Goal: Information Seeking & Learning: Learn about a topic

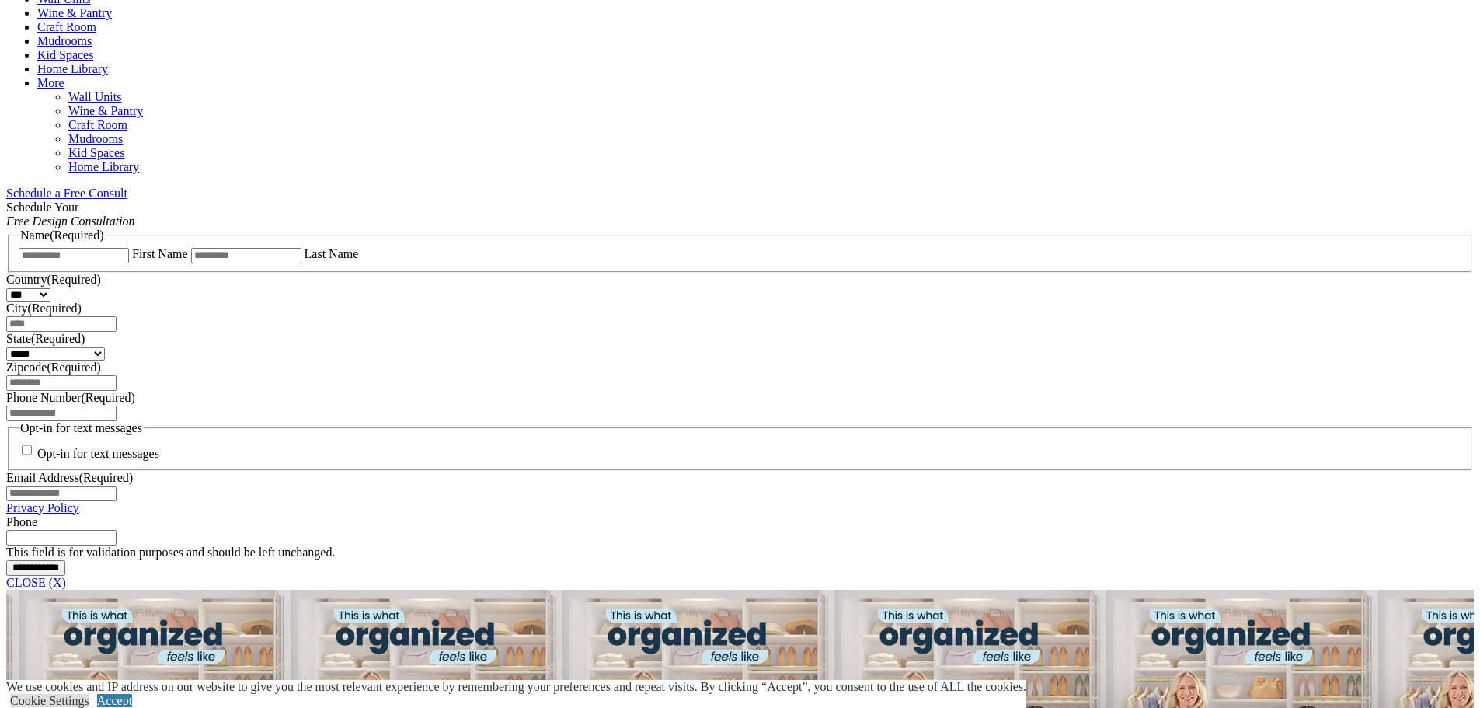
scroll to position [936, 0]
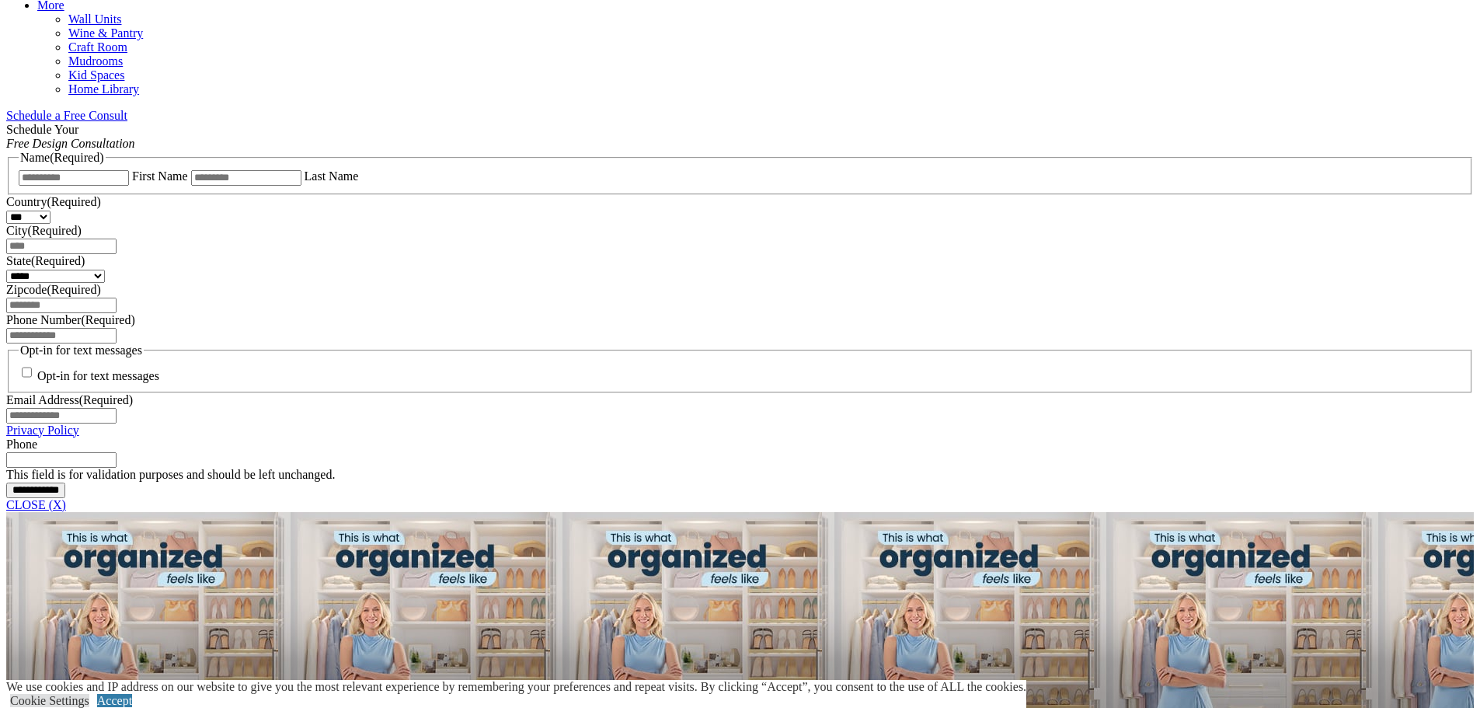
click at [127, 109] on span "Schedule a Free Consult (opens a dropdown menu)" at bounding box center [127, 115] width 0 height 13
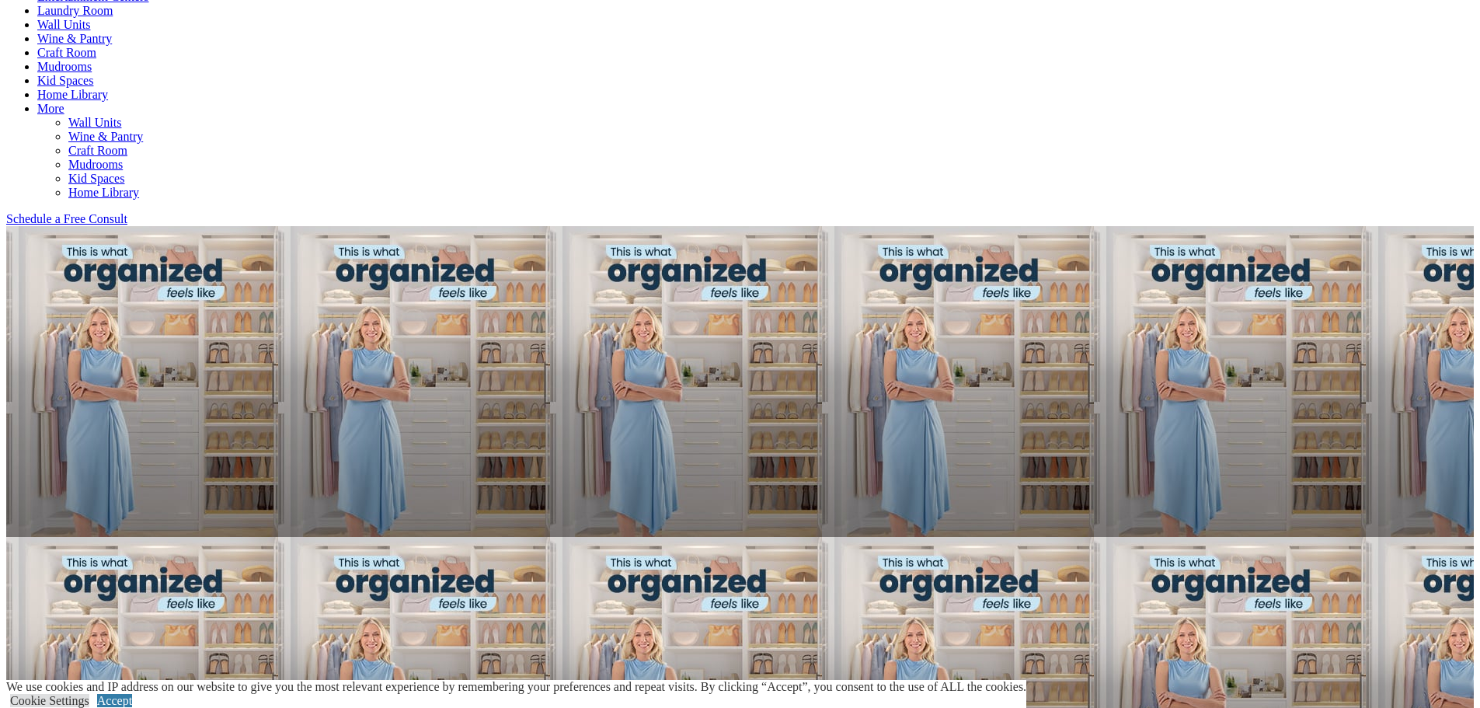
scroll to position [858, 0]
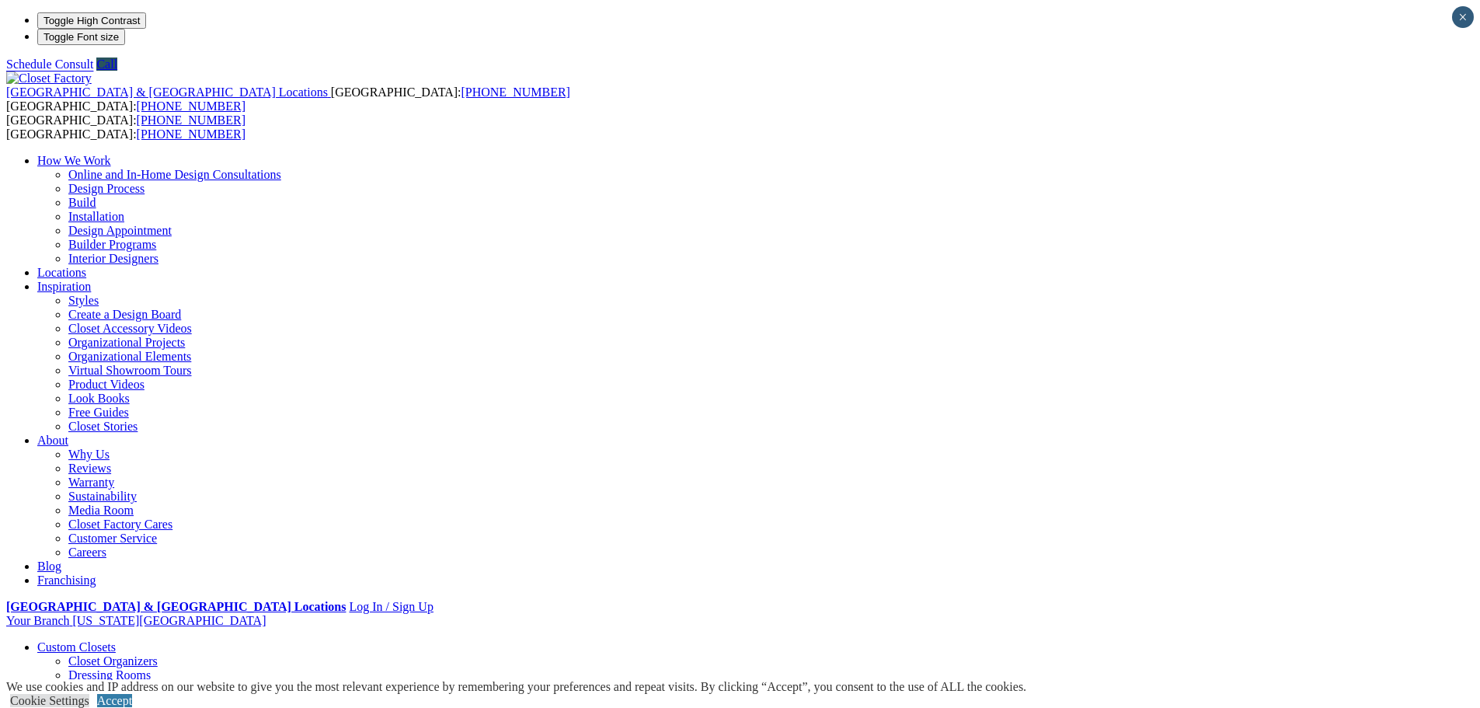
click at [158, 654] on link "Closet Organizers" at bounding box center [112, 660] width 89 height 13
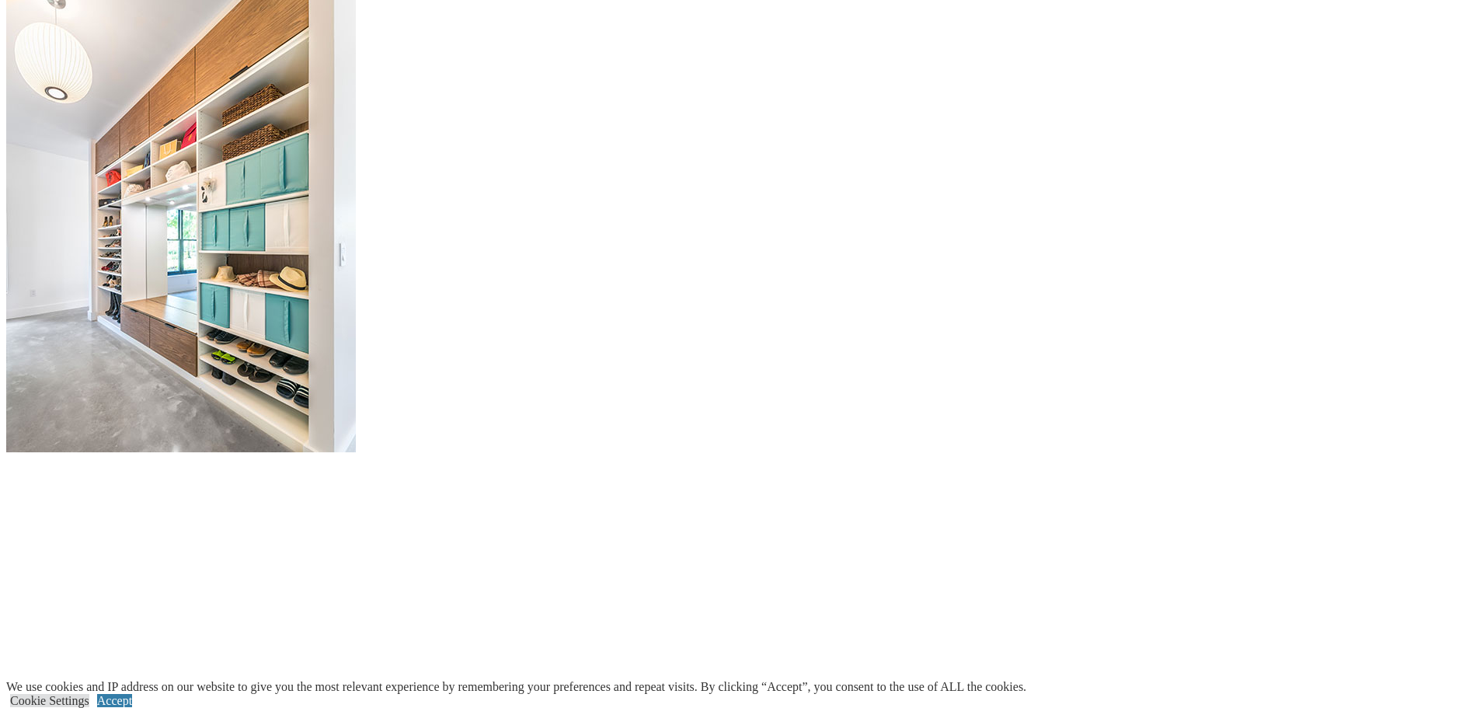
scroll to position [1865, 0]
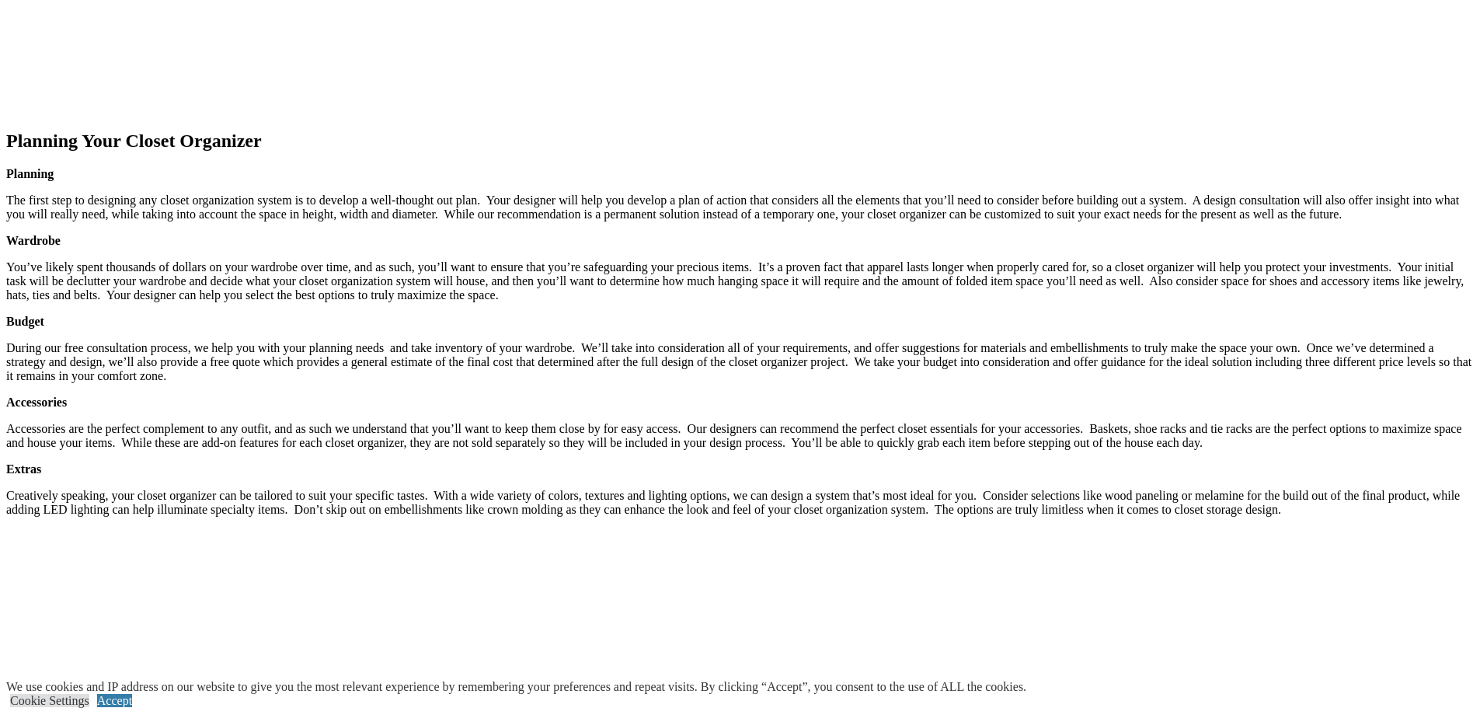
scroll to position [2176, 0]
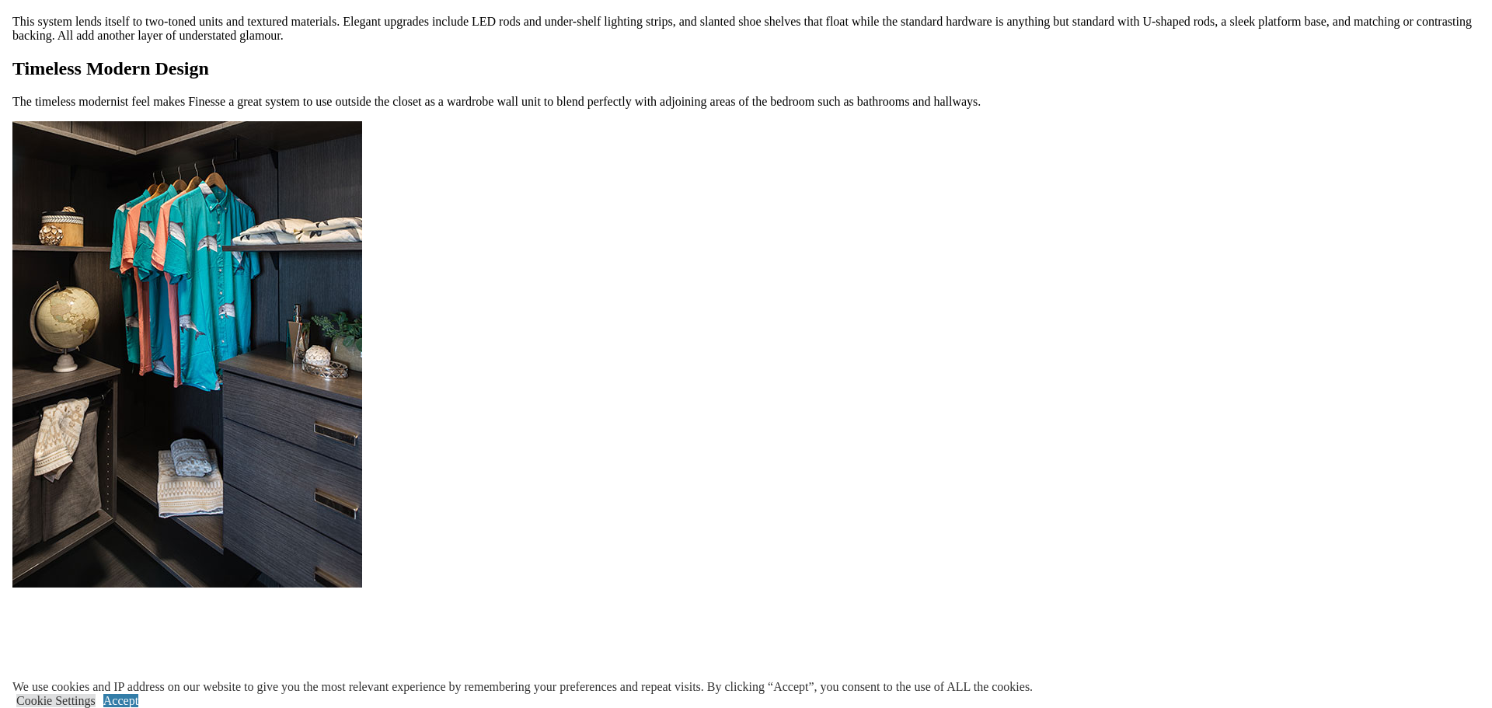
scroll to position [1710, 0]
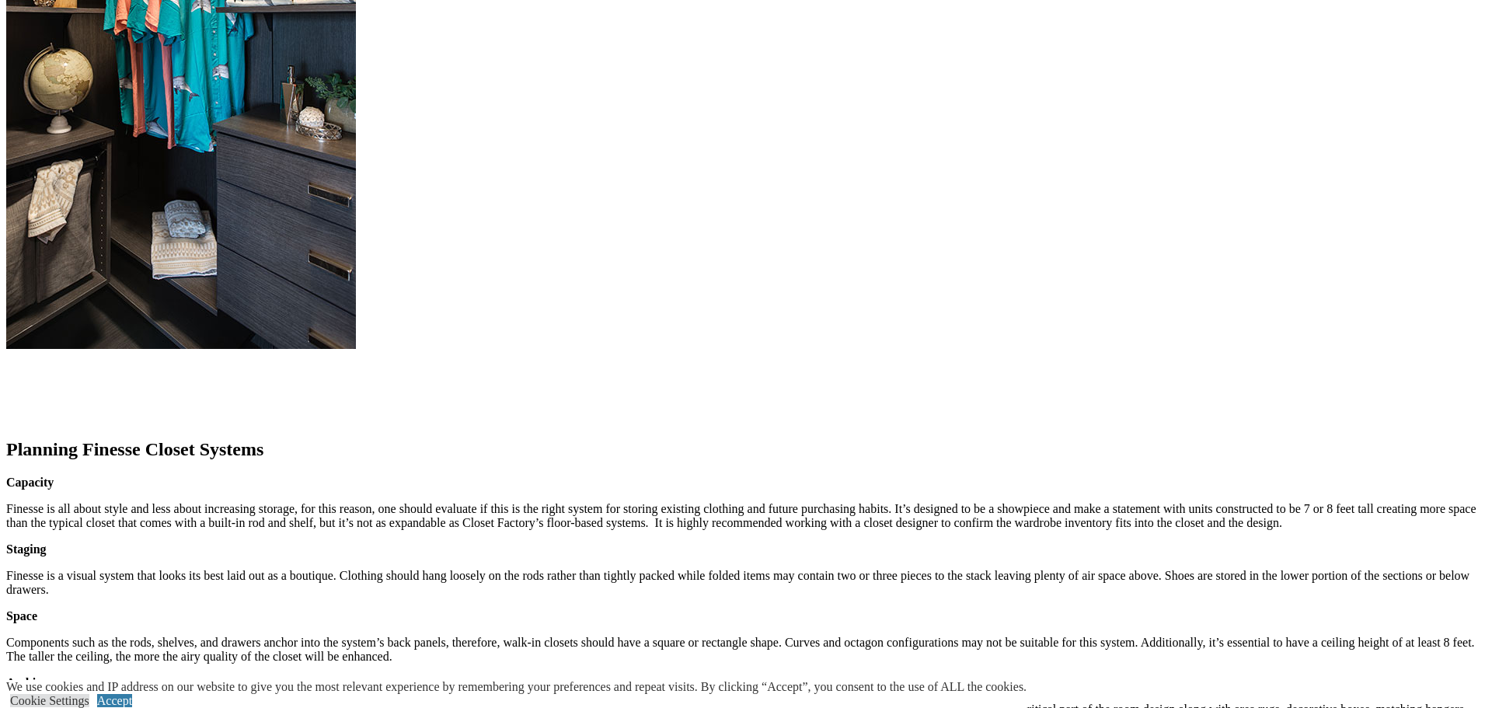
scroll to position [2174, 0]
